Goal: Information Seeking & Learning: Learn about a topic

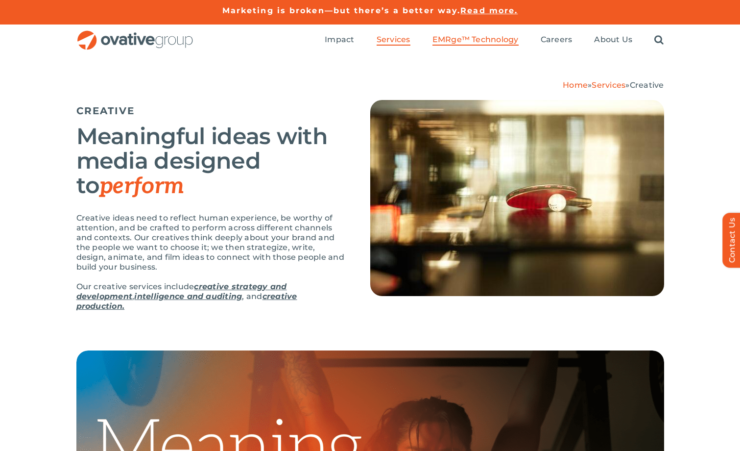
click at [451, 44] on span "EMRge™ Technology" at bounding box center [476, 40] width 86 height 10
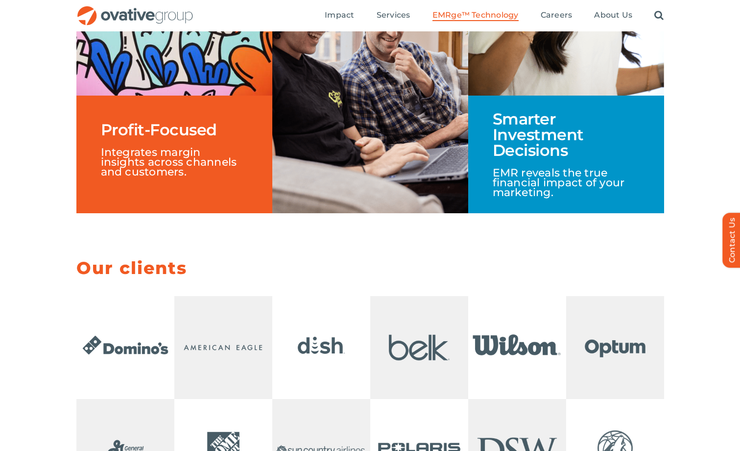
scroll to position [1612, 0]
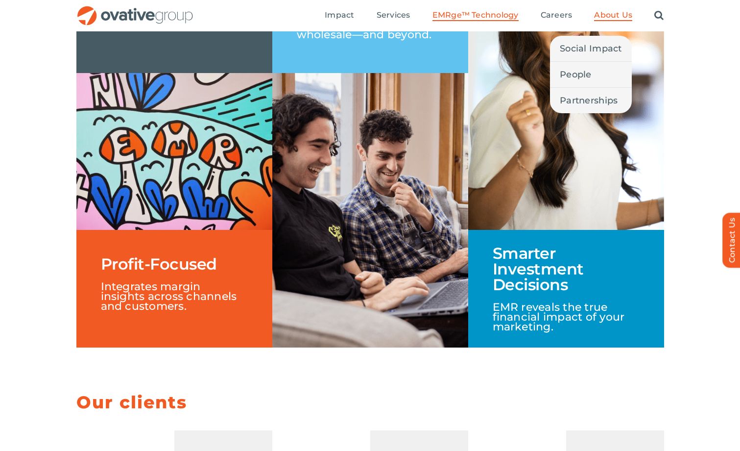
click at [610, 12] on span "About Us" at bounding box center [613, 15] width 38 height 10
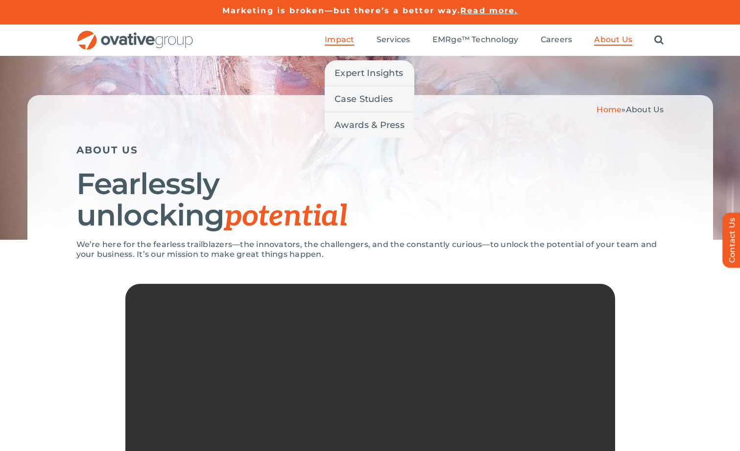
click at [340, 39] on span "Impact" at bounding box center [339, 40] width 29 height 10
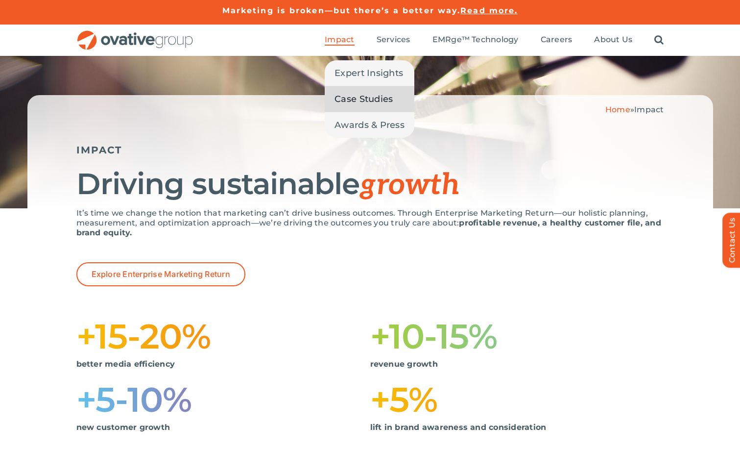
click at [352, 100] on span "Case Studies" at bounding box center [364, 99] width 58 height 14
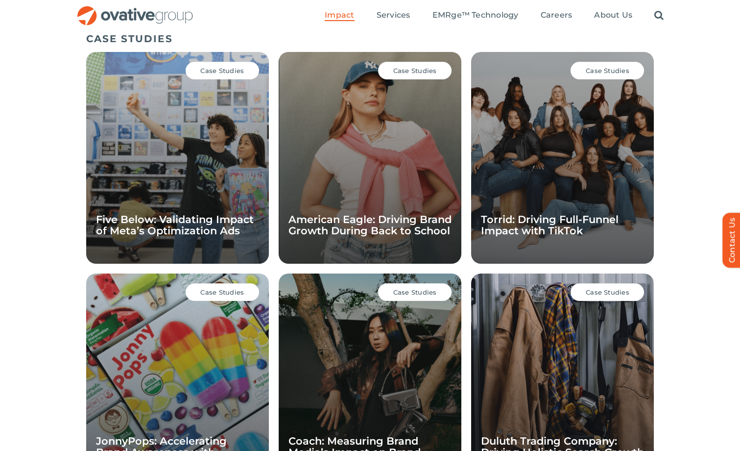
scroll to position [621, 0]
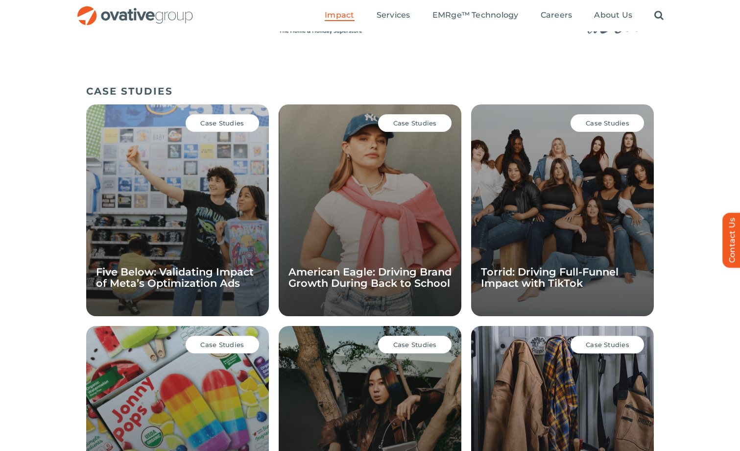
click at [414, 125] on span "Case Studies" at bounding box center [415, 123] width 44 height 8
click at [382, 278] on link "American Eagle: Driving Brand Growth During Back to School" at bounding box center [370, 278] width 163 height 24
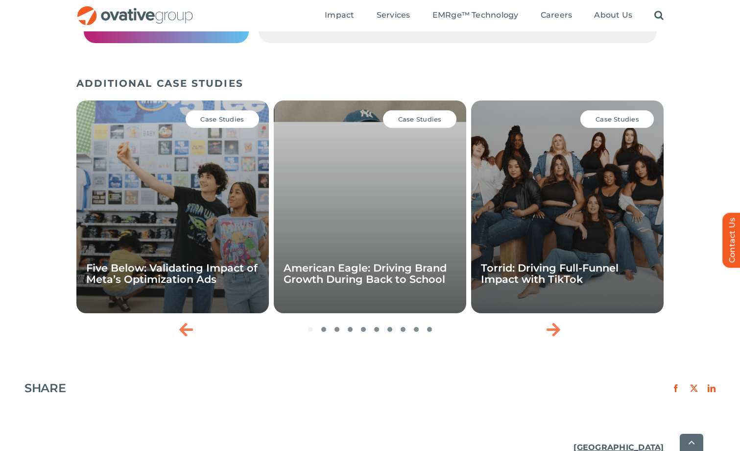
scroll to position [1366, 0]
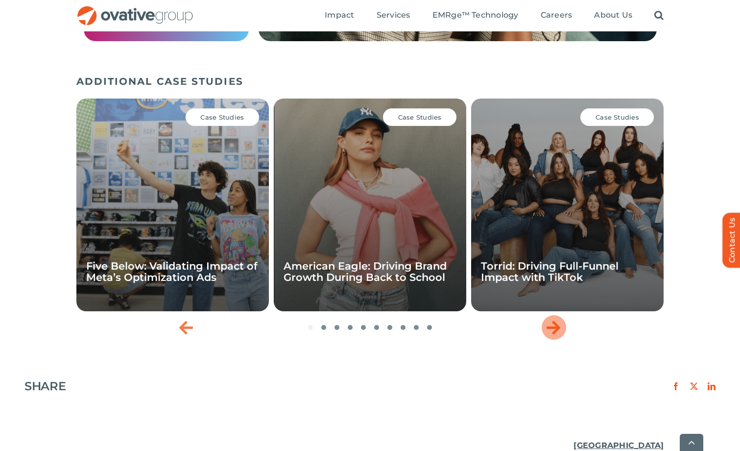
click at [558, 319] on icon "Next slide" at bounding box center [554, 327] width 14 height 16
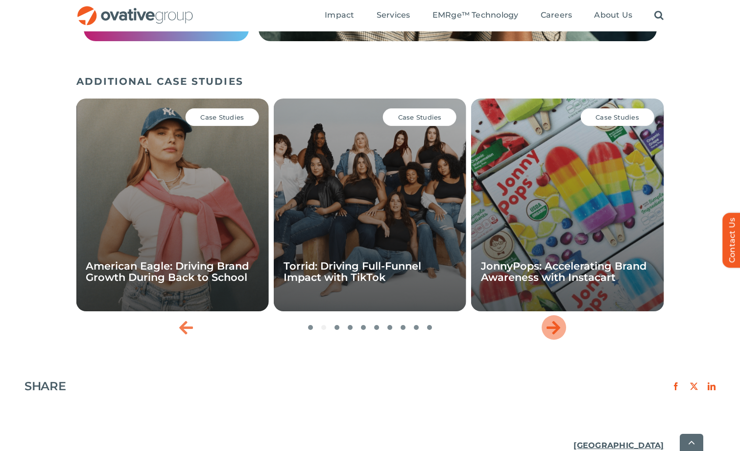
click at [558, 319] on icon "Next slide" at bounding box center [554, 327] width 14 height 16
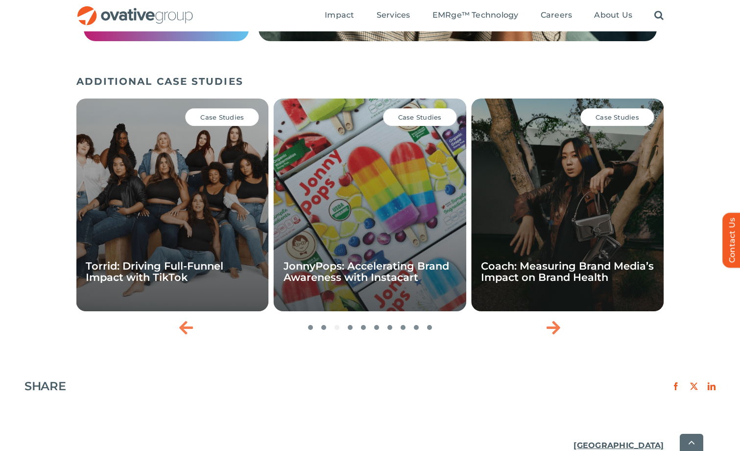
click at [428, 239] on div "Case Studies JonnyPops: Accelerating Brand Awareness with Instacart" at bounding box center [370, 204] width 193 height 213
click at [424, 108] on div "Case Studies" at bounding box center [419, 117] width 73 height 18
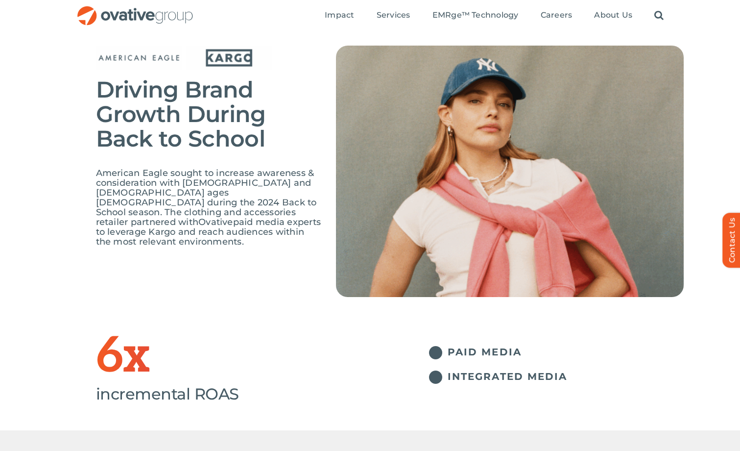
scroll to position [0, 0]
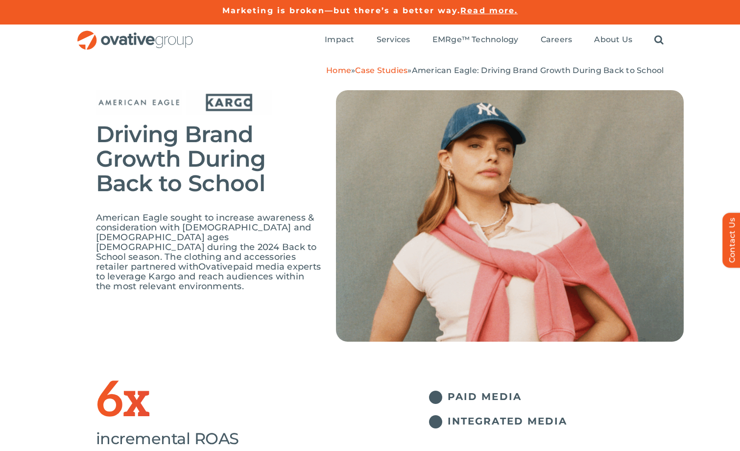
click at [387, 72] on link "Case Studies" at bounding box center [381, 70] width 52 height 9
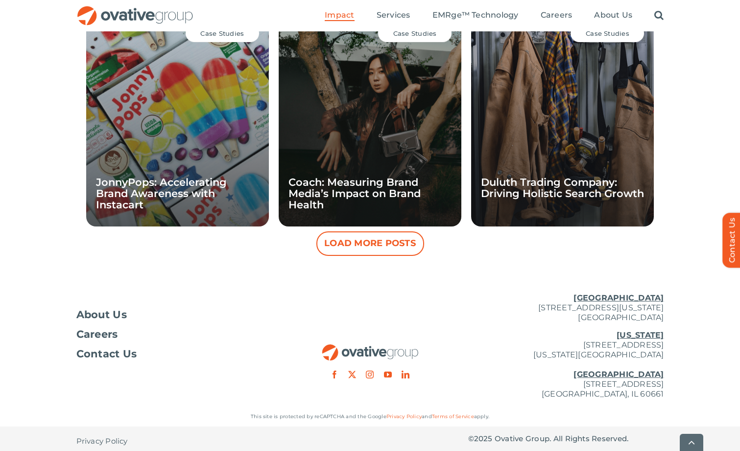
scroll to position [939, 0]
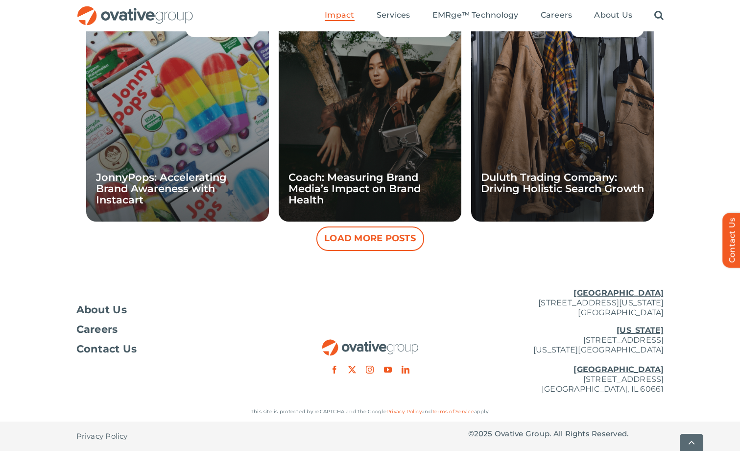
click at [402, 244] on button "Load More Posts" at bounding box center [370, 238] width 108 height 24
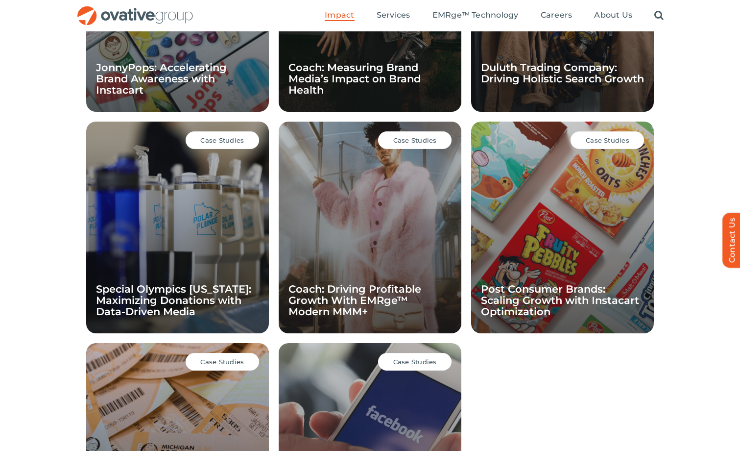
scroll to position [1047, 0]
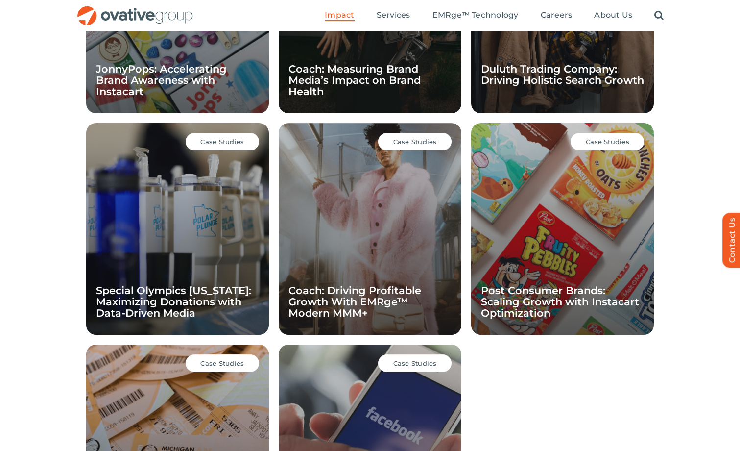
click at [624, 142] on span "Case Studies" at bounding box center [608, 142] width 44 height 8
click at [586, 143] on div "Case Studies" at bounding box center [607, 142] width 73 height 18
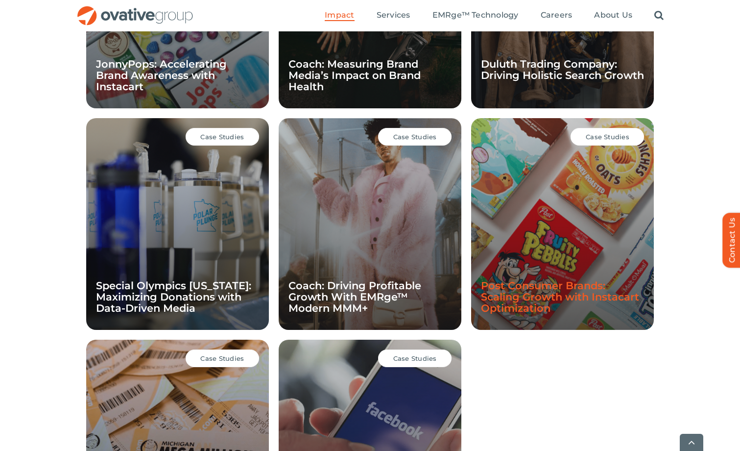
click at [541, 290] on link "Post Consumer Brands: Scaling Growth with Instacart Optimization" at bounding box center [560, 296] width 158 height 35
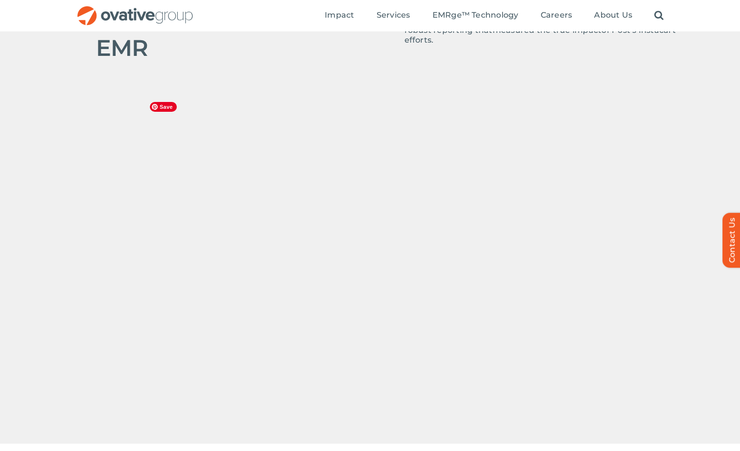
scroll to position [530, 0]
